Goal: Find specific page/section: Find specific page/section

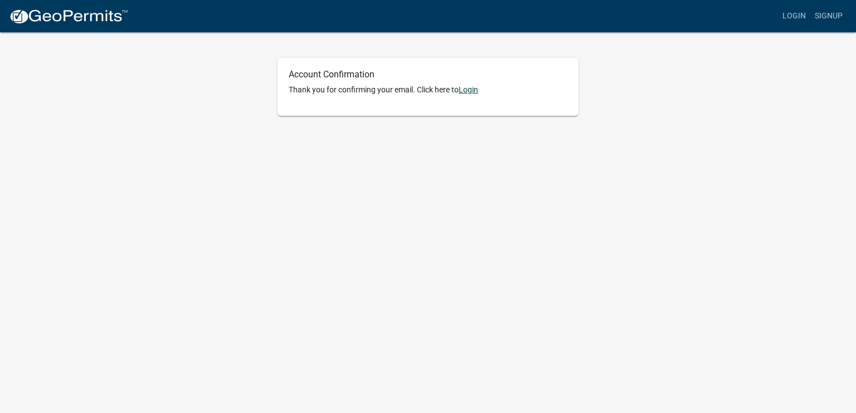
click at [470, 87] on link "Login" at bounding box center [468, 89] width 19 height 9
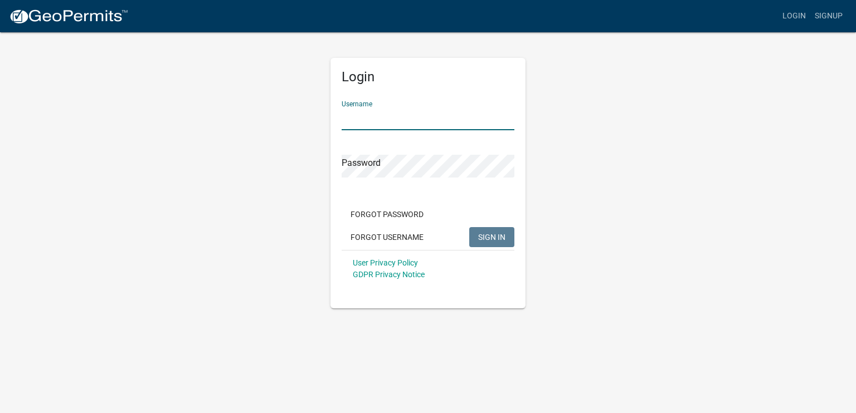
click at [466, 116] on input "Username" at bounding box center [428, 119] width 173 height 23
type input "ZDHdgkp"
click at [499, 235] on span "SIGN IN" at bounding box center [491, 236] width 27 height 9
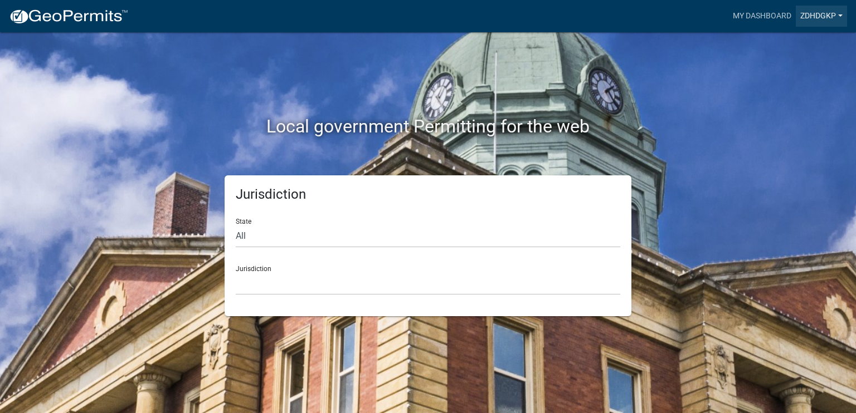
click at [840, 13] on link "ZDHdgkp" at bounding box center [821, 16] width 51 height 21
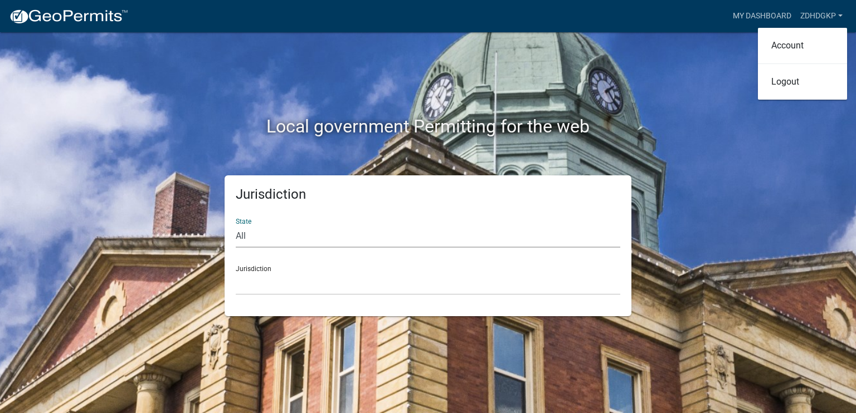
click at [254, 237] on select "All [US_STATE] [US_STATE] [US_STATE] [US_STATE] [US_STATE] [US_STATE] [US_STATE…" at bounding box center [428, 236] width 384 height 23
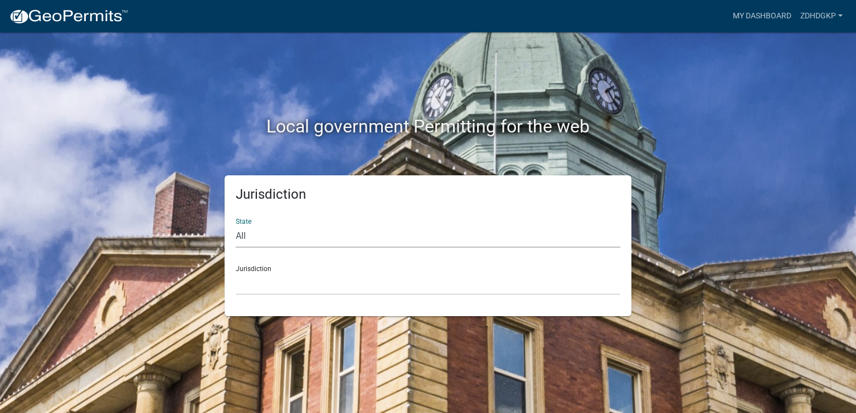
select select "[US_STATE]"
click at [236, 225] on select "All [US_STATE] [US_STATE] [US_STATE] [US_STATE] [US_STATE] [US_STATE] [US_STATE…" at bounding box center [428, 236] width 384 height 23
click at [267, 287] on select "[GEOGRAPHIC_DATA], [US_STATE][PERSON_NAME][GEOGRAPHIC_DATA], [US_STATE][PERSON_…" at bounding box center [428, 283] width 384 height 23
